Goal: Obtain resource: Obtain resource

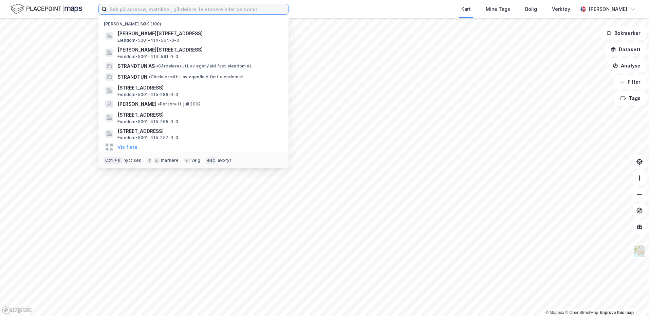
click at [132, 11] on input at bounding box center [197, 9] width 181 height 10
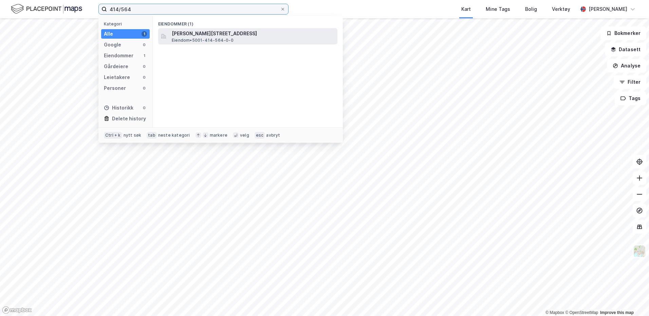
type input "414/564"
click at [218, 33] on span "[PERSON_NAME][STREET_ADDRESS]" at bounding box center [253, 34] width 163 height 8
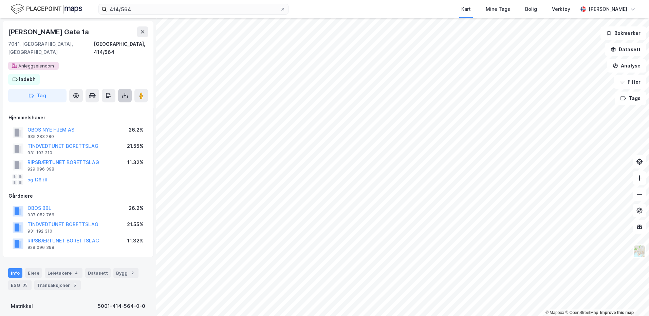
click at [126, 96] on icon at bounding box center [125, 97] width 6 height 3
click at [106, 107] on div "Last ned grunnbok" at bounding box center [91, 109] width 39 height 5
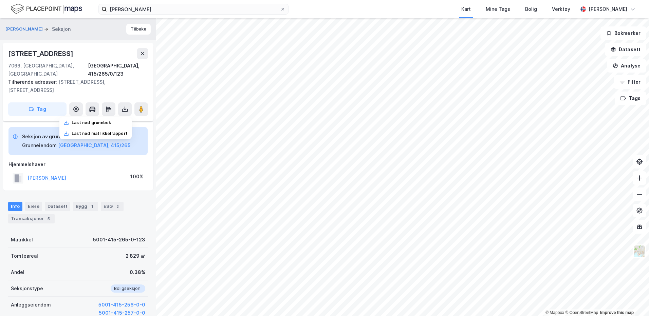
scroll to position [34, 0]
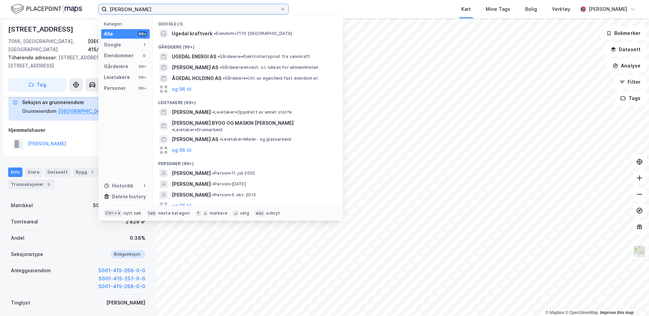
drag, startPoint x: 148, startPoint y: 11, endPoint x: 81, endPoint y: 12, distance: 66.9
click at [81, 12] on div "[PERSON_NAME] Kategori Alle 99+ Google 1 Eiendommer 0 Gårdeiere 99+ Leietakere …" at bounding box center [324, 9] width 649 height 18
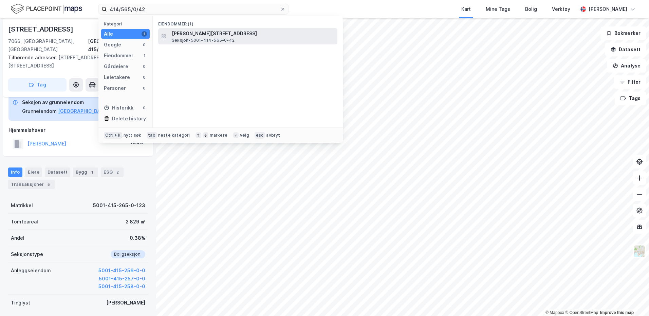
click at [205, 39] on span "Seksjon • 5001-414-565-0-42" at bounding box center [203, 40] width 63 height 5
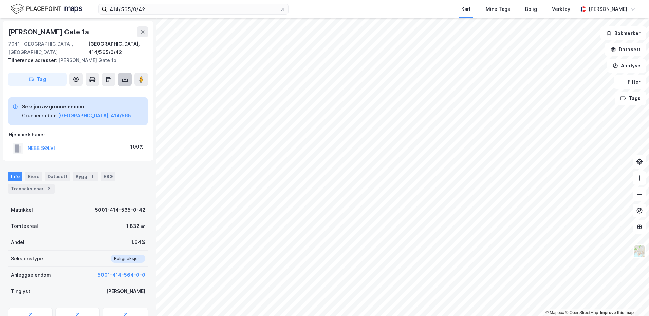
click at [127, 76] on icon at bounding box center [125, 79] width 7 height 7
click at [108, 88] on div "Last ned grunnbok" at bounding box center [95, 93] width 72 height 11
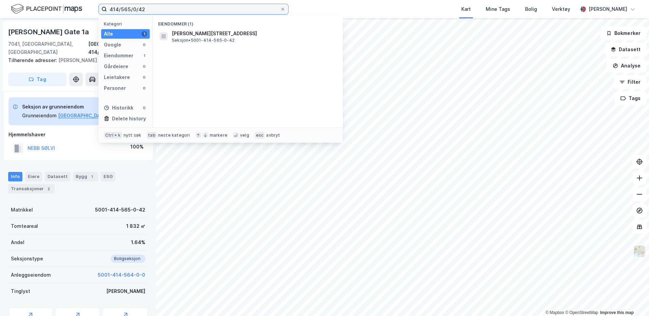
drag, startPoint x: 149, startPoint y: 9, endPoint x: 124, endPoint y: 10, distance: 25.1
click at [124, 10] on input "414/565/0/42" at bounding box center [193, 9] width 173 height 10
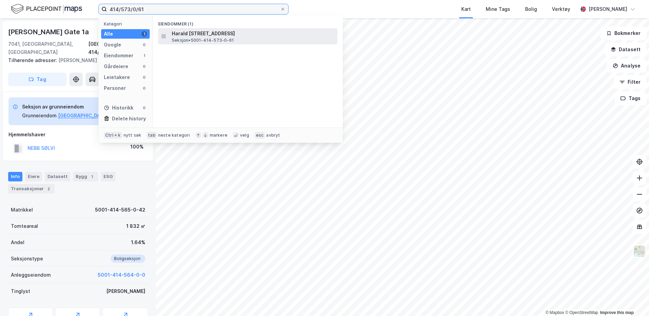
type input "414/573/0/61"
click at [188, 32] on span "Harald Hårfagres gate 11, 7041, TRONDHEIM, TRONDHEIM" at bounding box center [253, 34] width 163 height 8
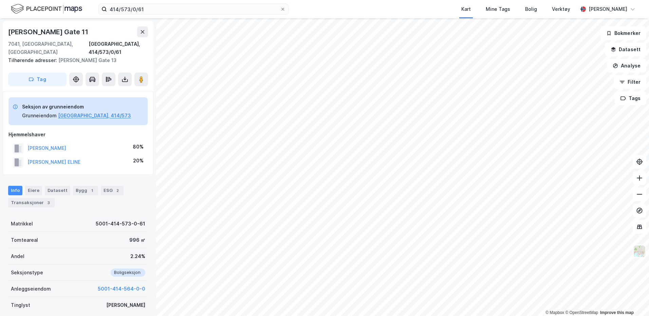
scroll to position [0, 0]
click at [125, 76] on icon at bounding box center [125, 79] width 7 height 7
click at [86, 90] on div "Last ned grunnbok" at bounding box center [91, 92] width 39 height 5
